Goal: Task Accomplishment & Management: Manage account settings

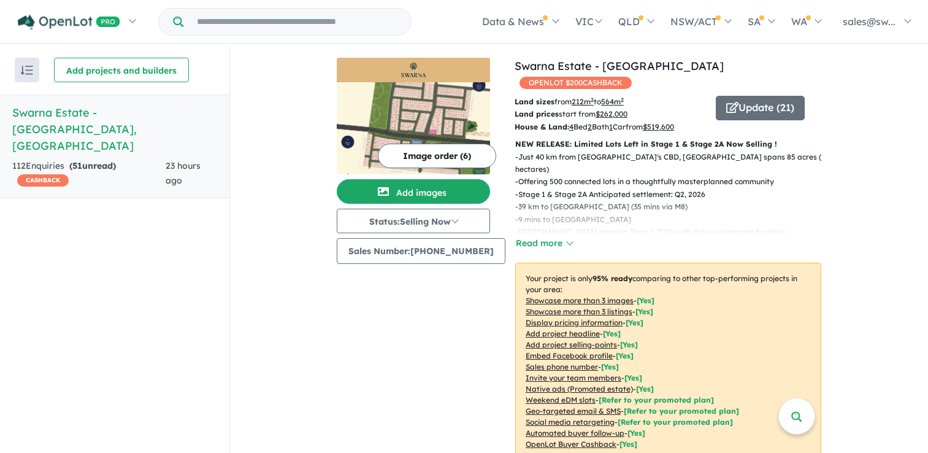
scroll to position [1, 0]
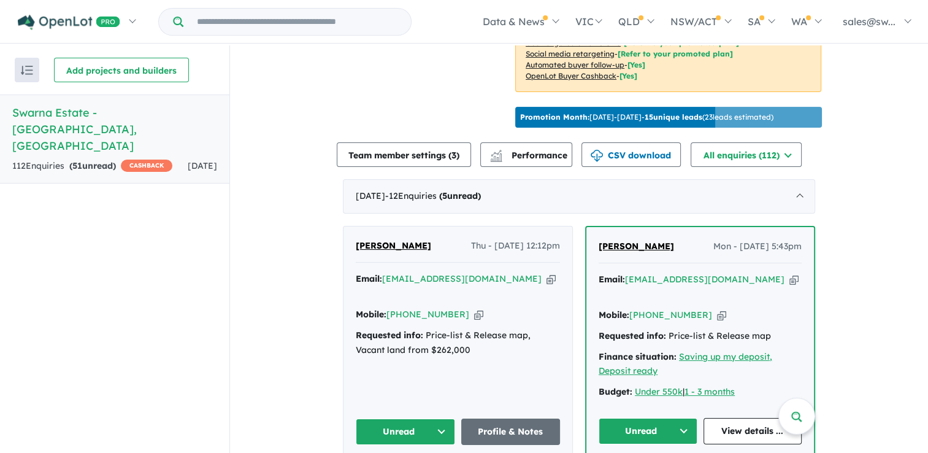
scroll to position [429, 0]
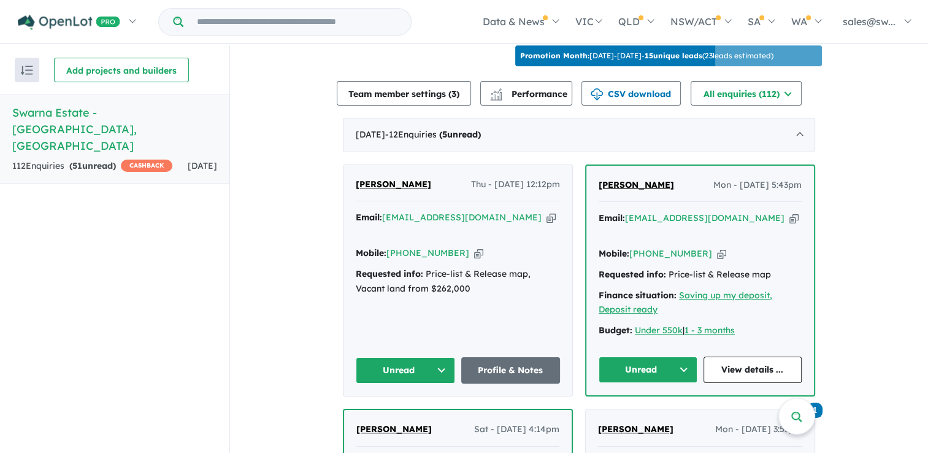
click at [379, 357] on button "Unread" at bounding box center [405, 370] width 99 height 26
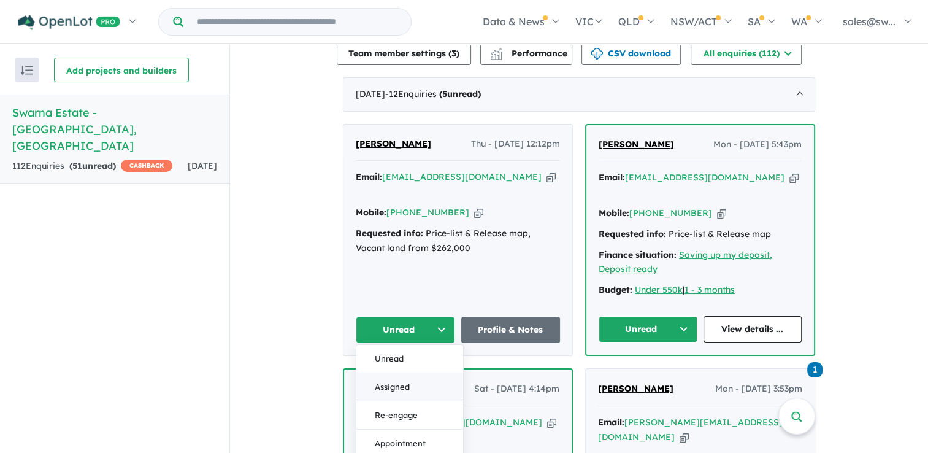
scroll to position [491, 0]
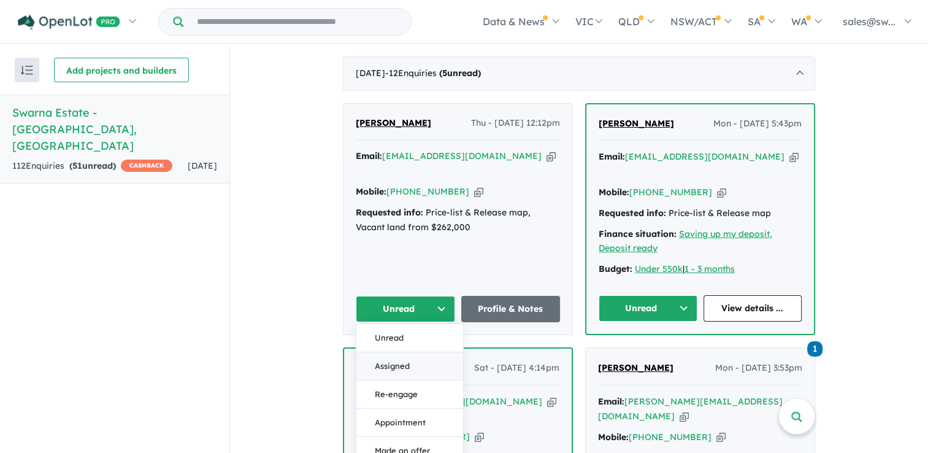
click at [384, 352] on button "Assigned" at bounding box center [409, 366] width 107 height 28
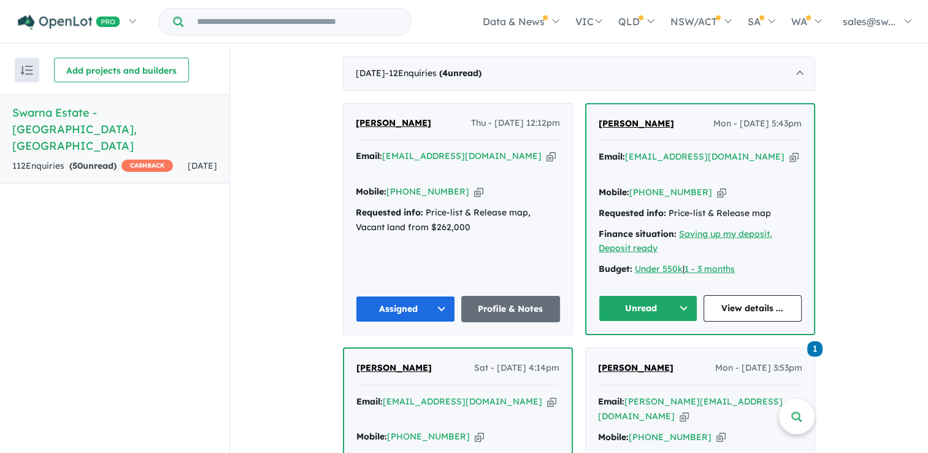
click at [616, 295] on button "Unread" at bounding box center [648, 308] width 99 height 26
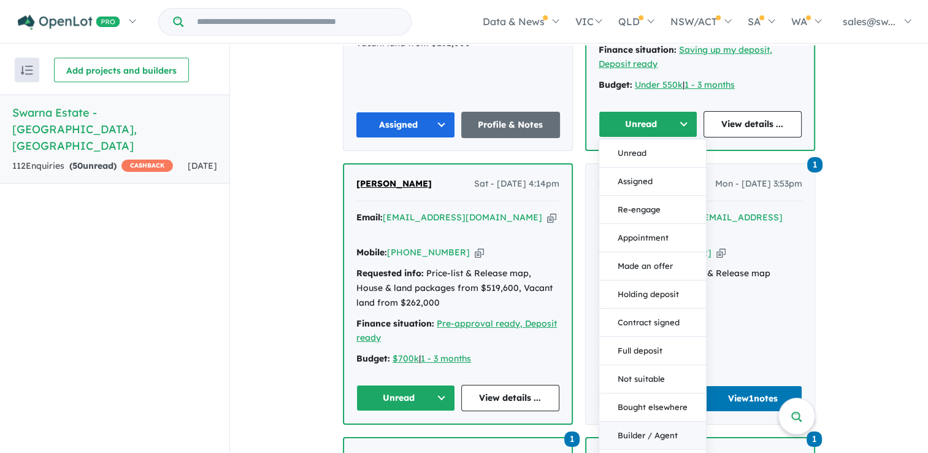
scroll to position [736, 0]
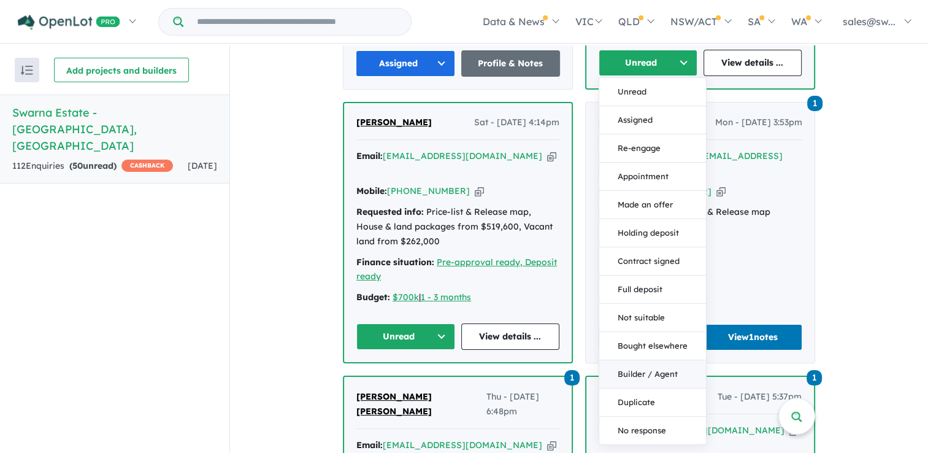
click at [631, 417] on button "No response" at bounding box center [652, 431] width 107 height 28
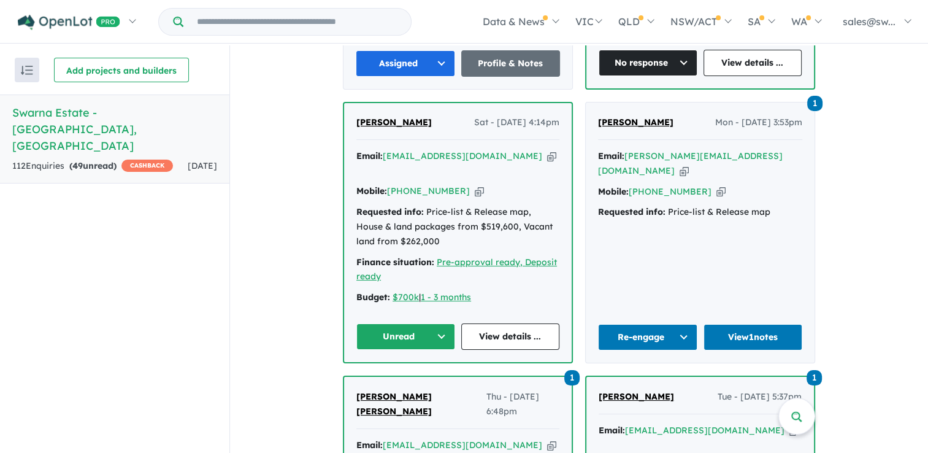
click at [410, 323] on button "Unread" at bounding box center [405, 336] width 99 height 26
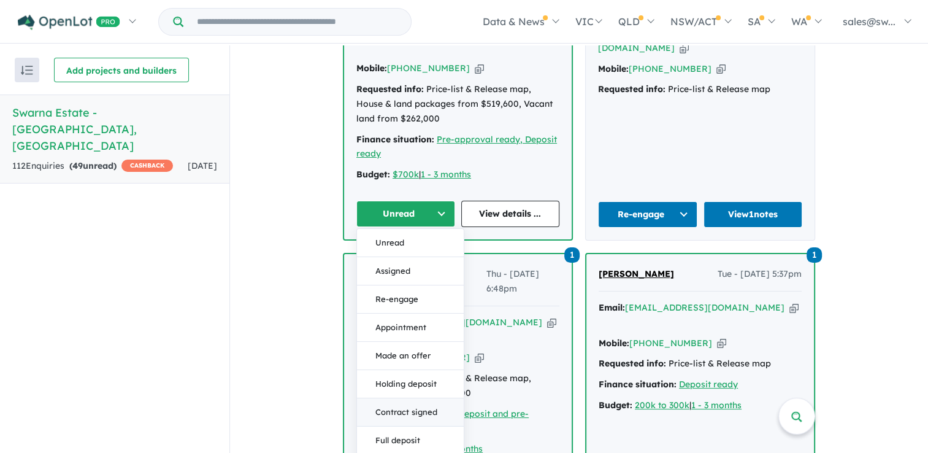
scroll to position [981, 0]
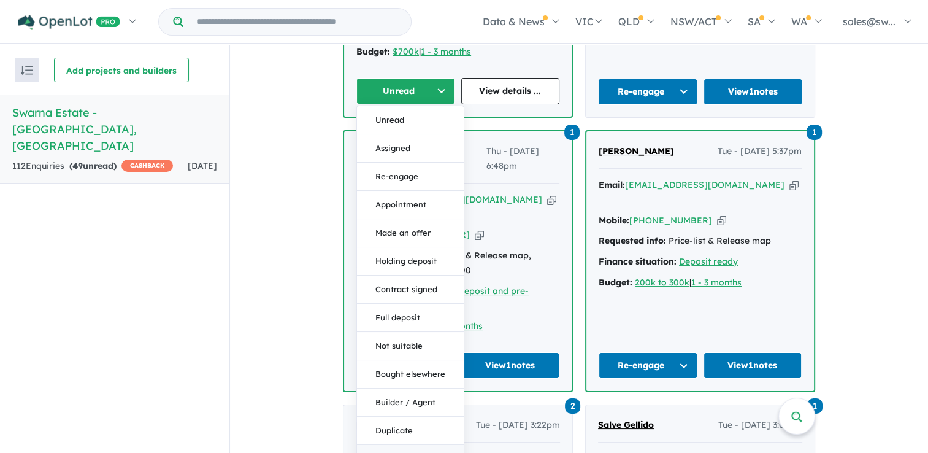
click at [393, 445] on button "No response" at bounding box center [410, 459] width 107 height 28
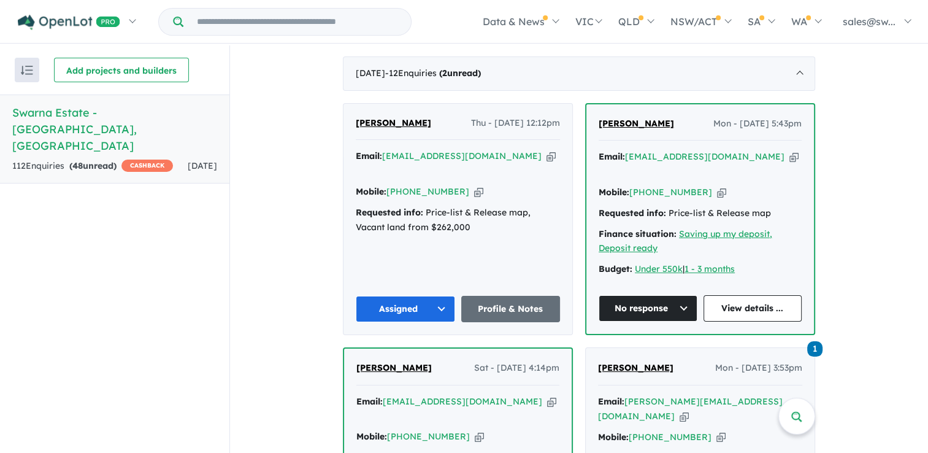
scroll to position [552, 0]
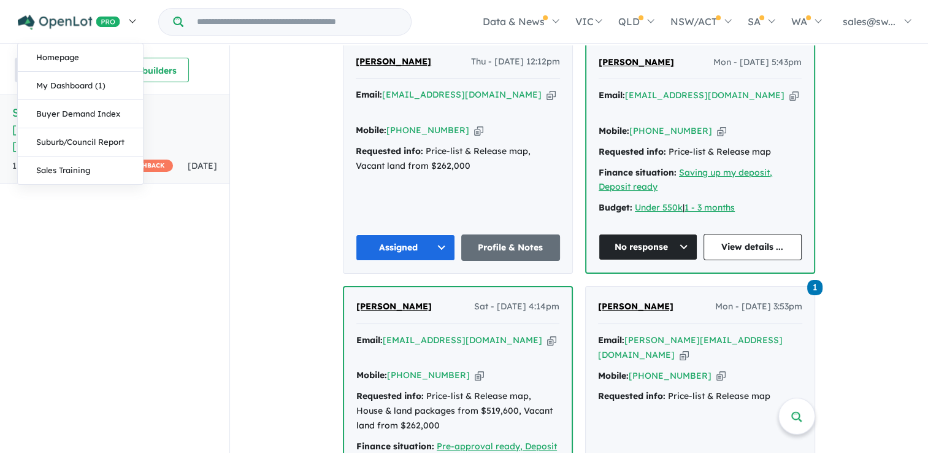
click at [43, 0] on link at bounding box center [76, 21] width 134 height 43
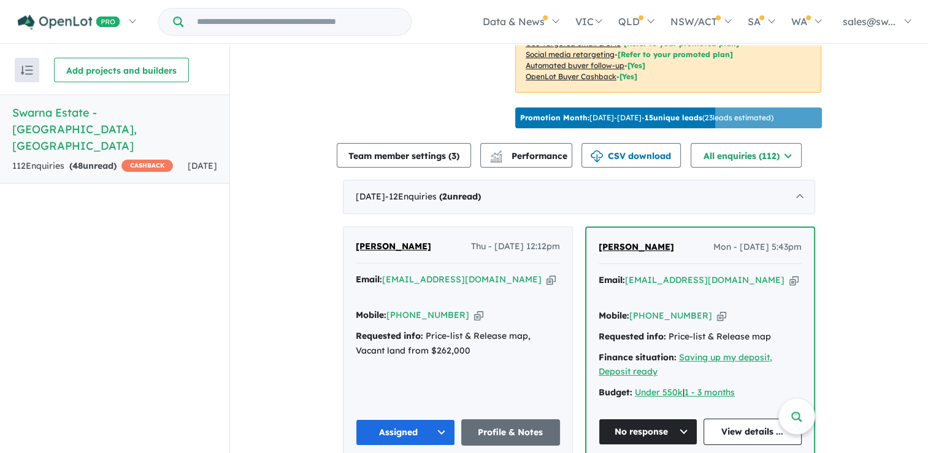
scroll to position [368, 0]
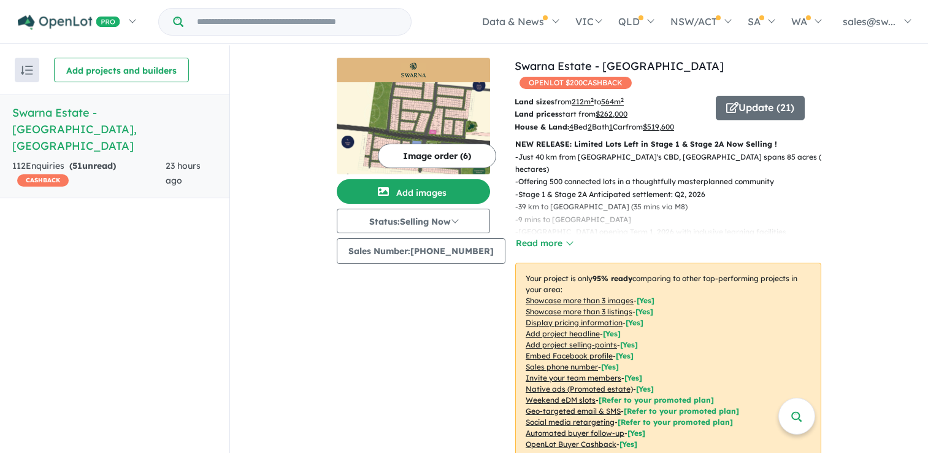
scroll to position [1, 0]
